Goal: Transaction & Acquisition: Purchase product/service

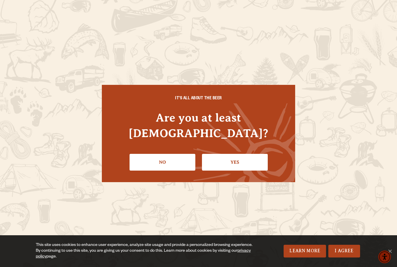
click at [244, 154] on link "Yes" at bounding box center [235, 162] width 66 height 17
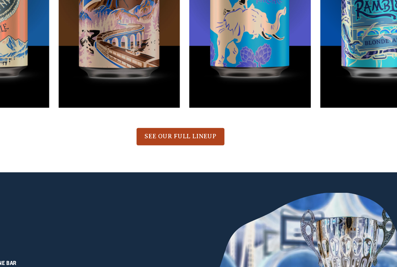
scroll to position [298, 0]
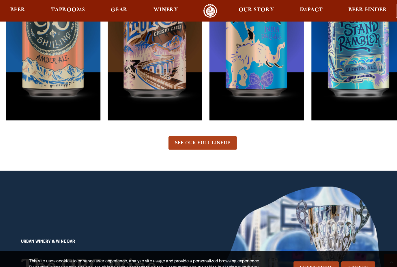
click at [195, 134] on span "SEE OUR FULL LINEUP" at bounding box center [198, 133] width 52 height 5
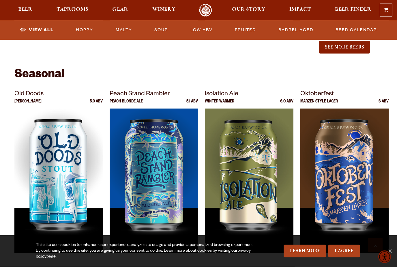
scroll to position [755, 0]
click at [363, 164] on img at bounding box center [344, 180] width 88 height 144
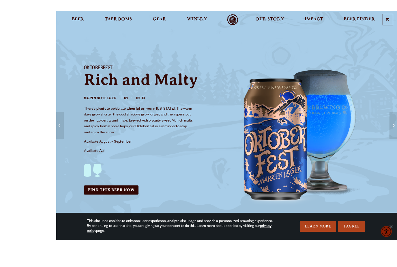
scroll to position [22, 0]
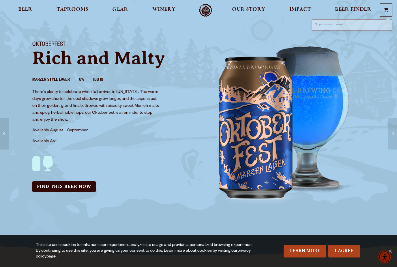
click at [386, 10] on span at bounding box center [386, 11] width 4 height 4
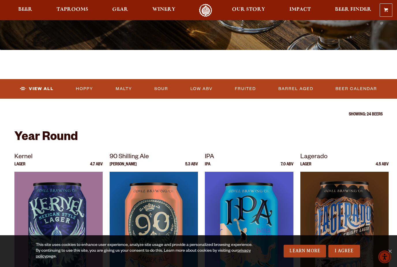
scroll to position [137, 0]
